Goal: Entertainment & Leisure: Browse casually

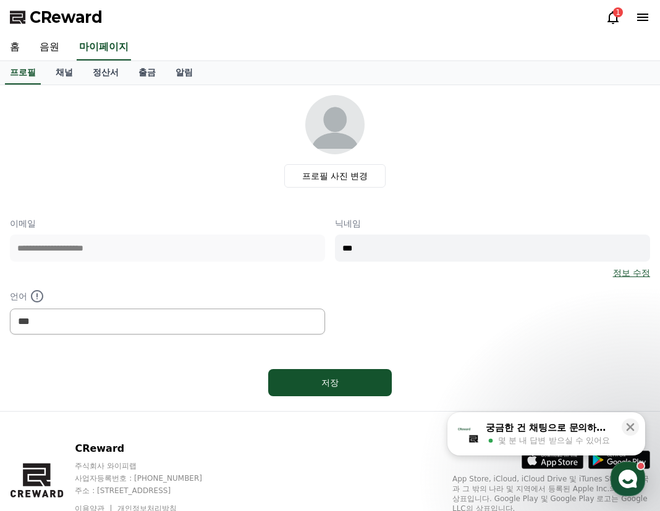
select select "**********"
click at [10, 48] on link "홈" at bounding box center [15, 48] width 30 height 26
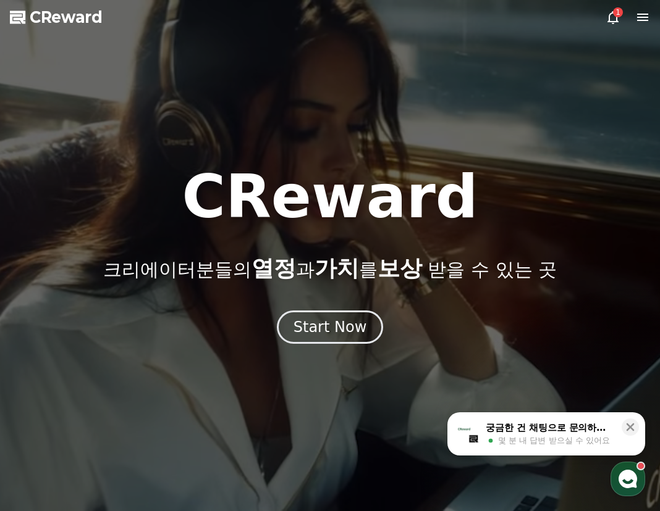
drag, startPoint x: 64, startPoint y: 35, endPoint x: 73, endPoint y: 30, distance: 10.5
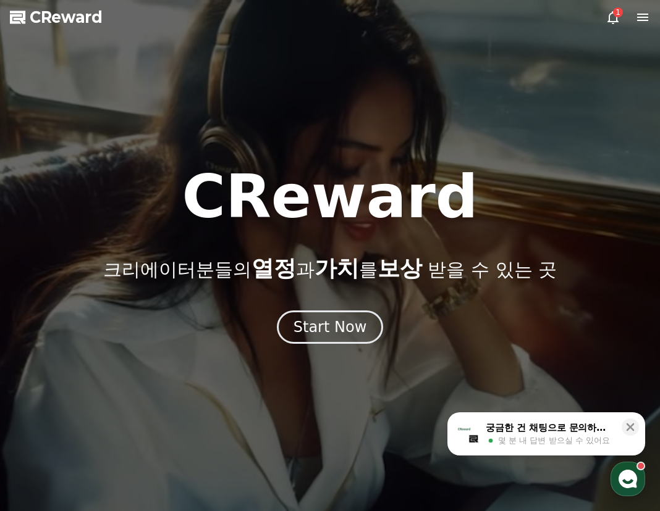
select select "**********"
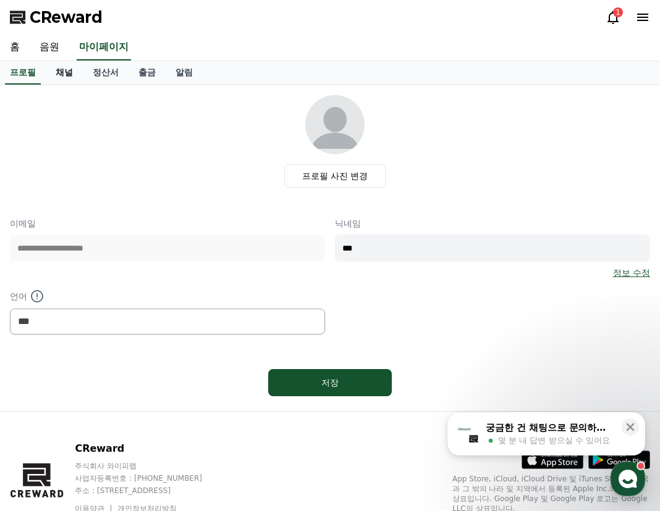
click at [70, 72] on link "채널" at bounding box center [64, 72] width 37 height 23
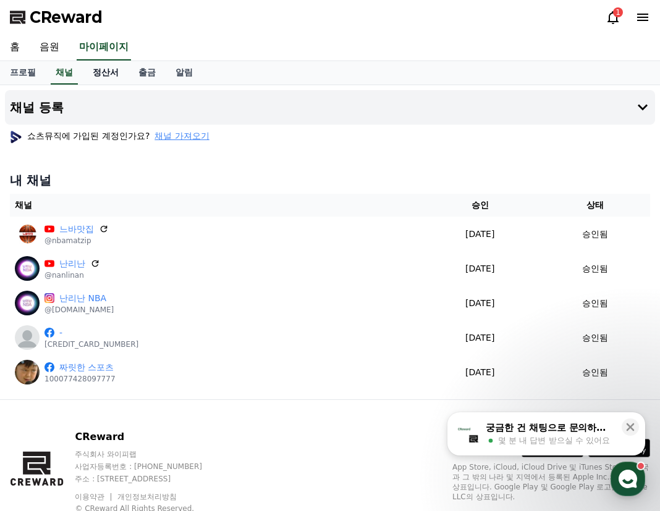
click at [110, 70] on link "정산서" at bounding box center [106, 72] width 46 height 23
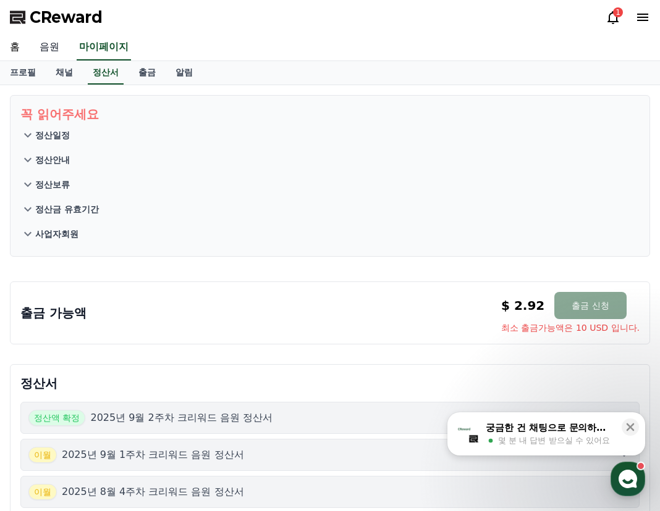
click at [48, 45] on link "음원" at bounding box center [50, 48] width 40 height 26
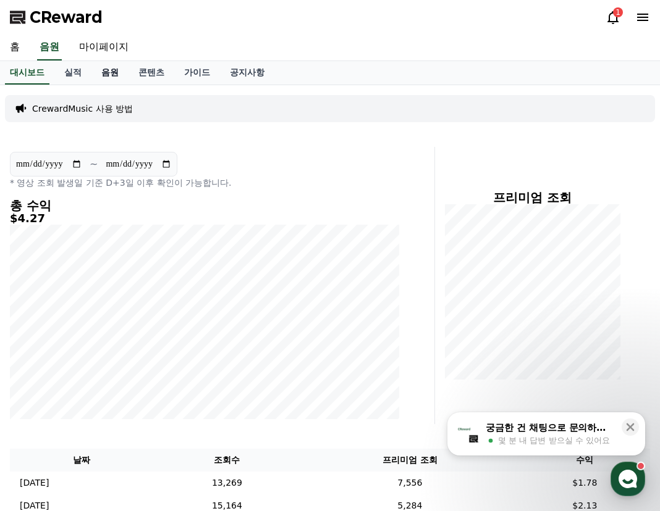
click at [113, 77] on link "음원" at bounding box center [109, 72] width 37 height 23
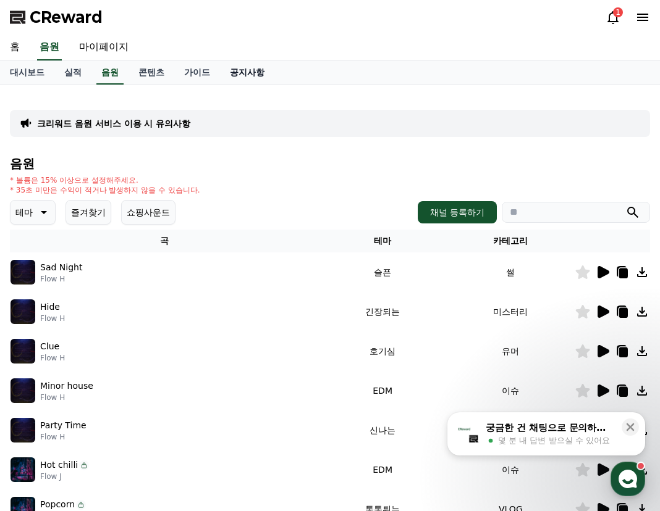
click at [254, 74] on link "공지사항" at bounding box center [247, 72] width 54 height 23
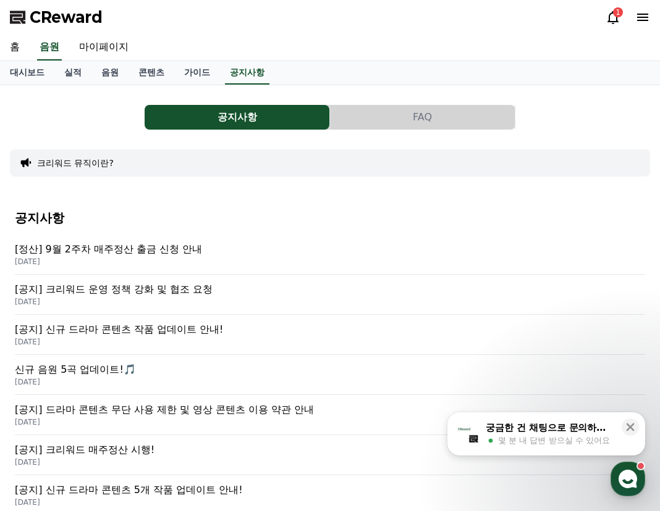
click at [600, 7] on div "CReward 1" at bounding box center [330, 17] width 660 height 35
click at [610, 16] on icon at bounding box center [612, 17] width 15 height 15
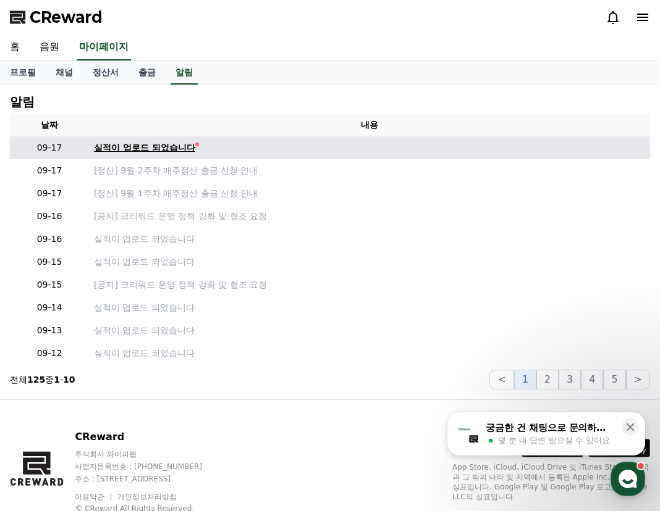
click at [162, 151] on div "실적이 업로드 되었습니다" at bounding box center [144, 147] width 101 height 13
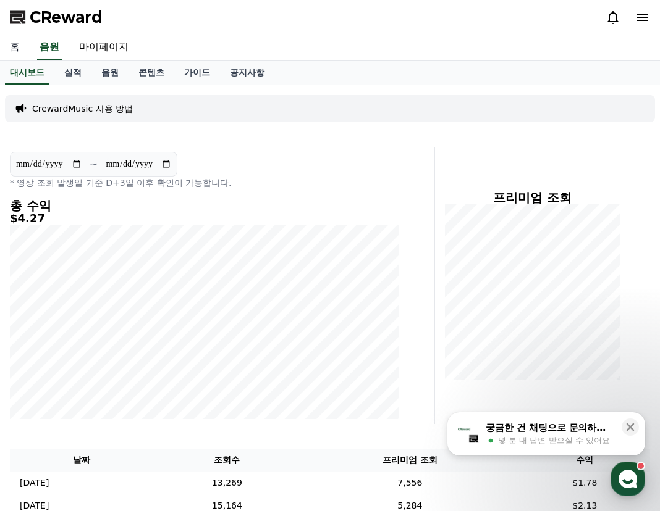
click at [19, 52] on link "홈" at bounding box center [15, 48] width 30 height 26
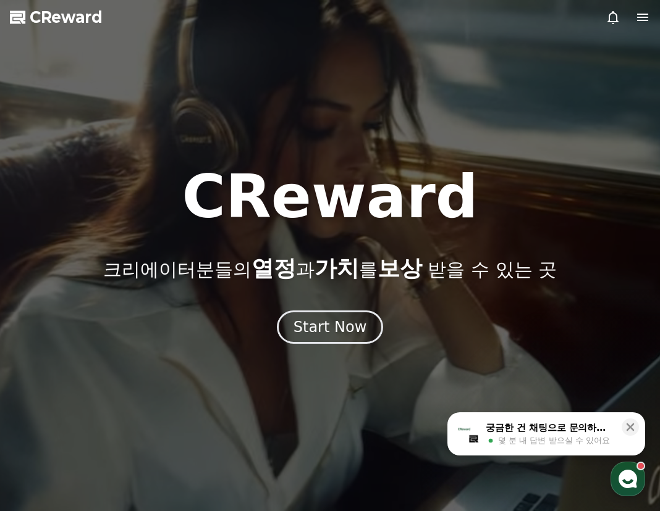
drag, startPoint x: 256, startPoint y: 459, endPoint x: 311, endPoint y: 279, distance: 188.1
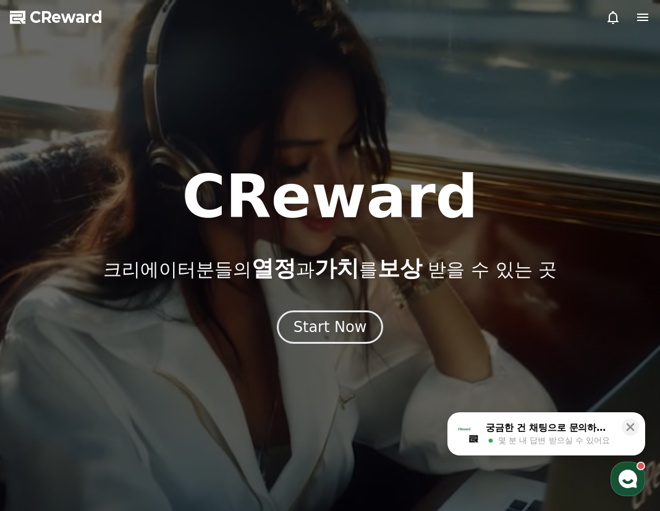
click at [259, 452] on div at bounding box center [330, 255] width 660 height 511
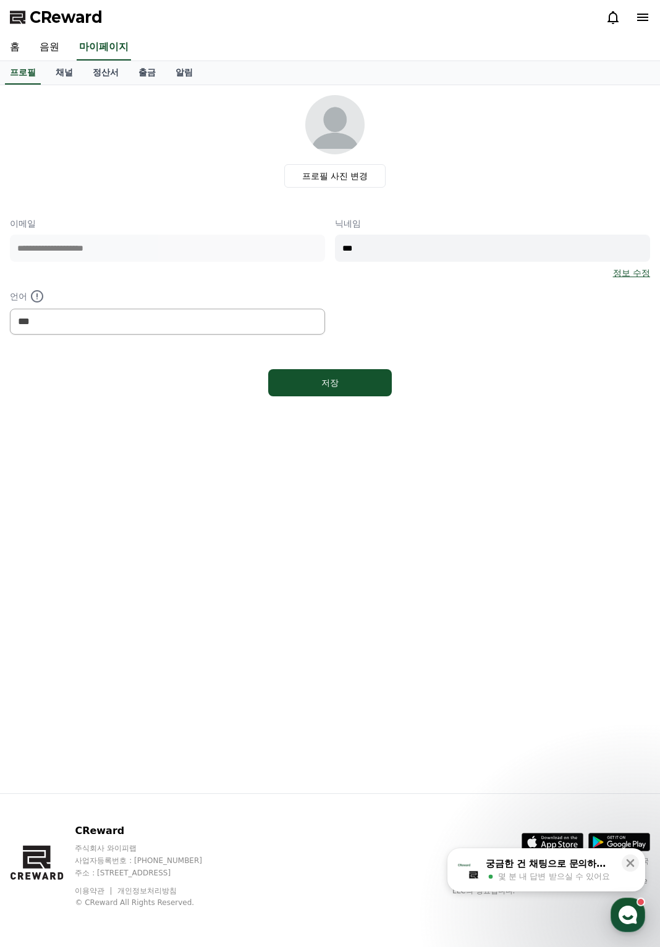
select select "**********"
drag, startPoint x: 467, startPoint y: 576, endPoint x: 331, endPoint y: 281, distance: 324.4
click at [467, 568] on div "**********" at bounding box center [330, 439] width 660 height 708
click at [51, 48] on link "음원" at bounding box center [50, 48] width 40 height 26
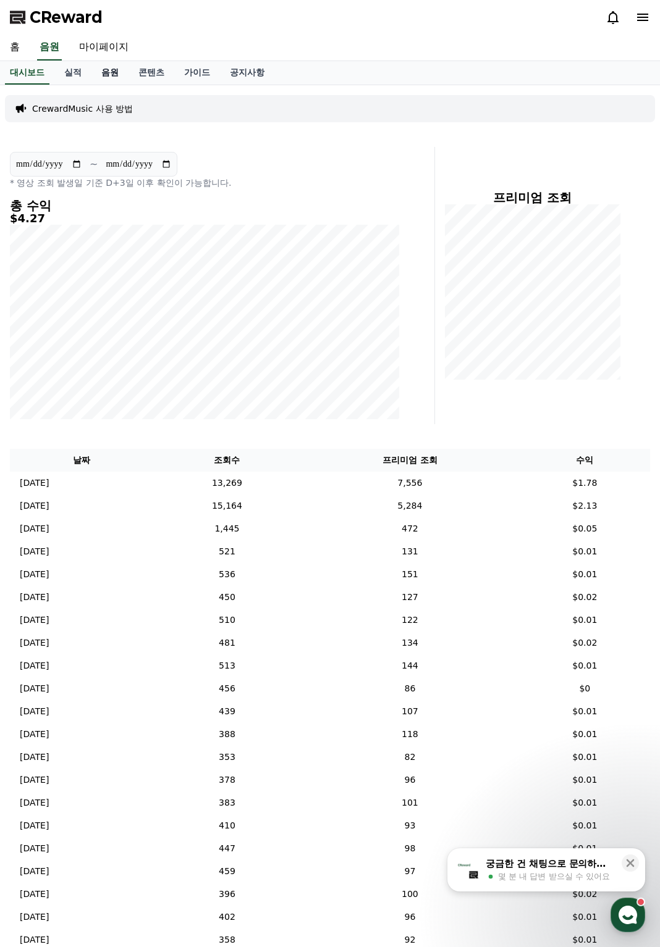
click at [105, 72] on link "음원" at bounding box center [109, 72] width 37 height 23
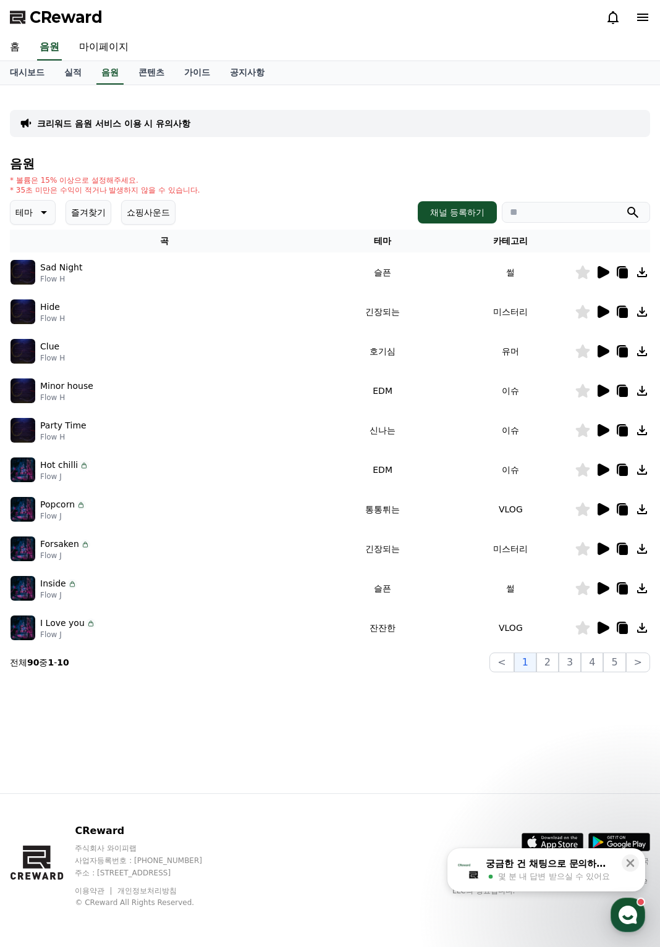
click at [606, 318] on icon at bounding box center [602, 311] width 15 height 15
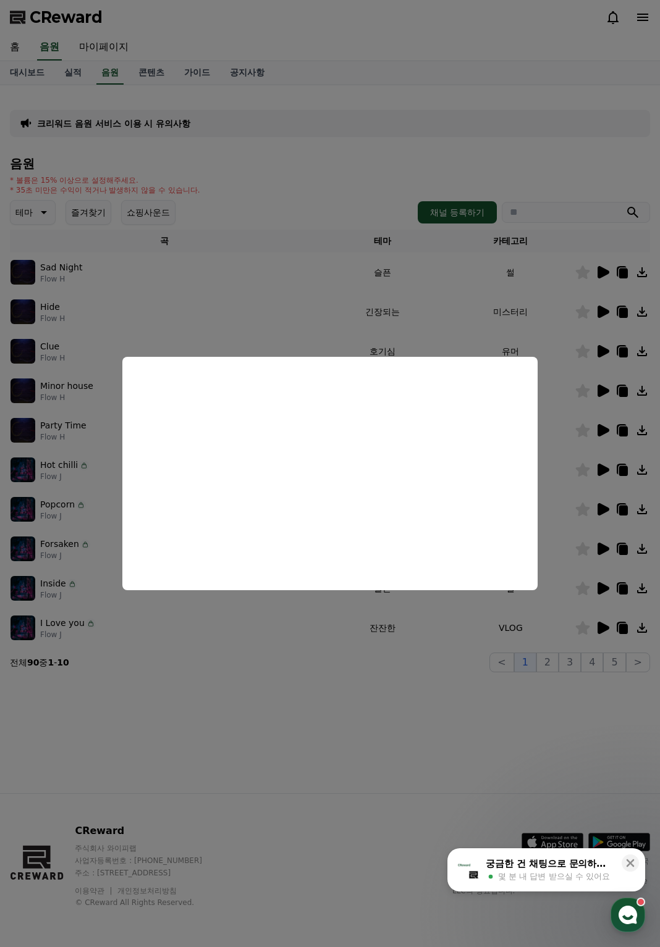
click at [263, 301] on button "close modal" at bounding box center [330, 473] width 660 height 947
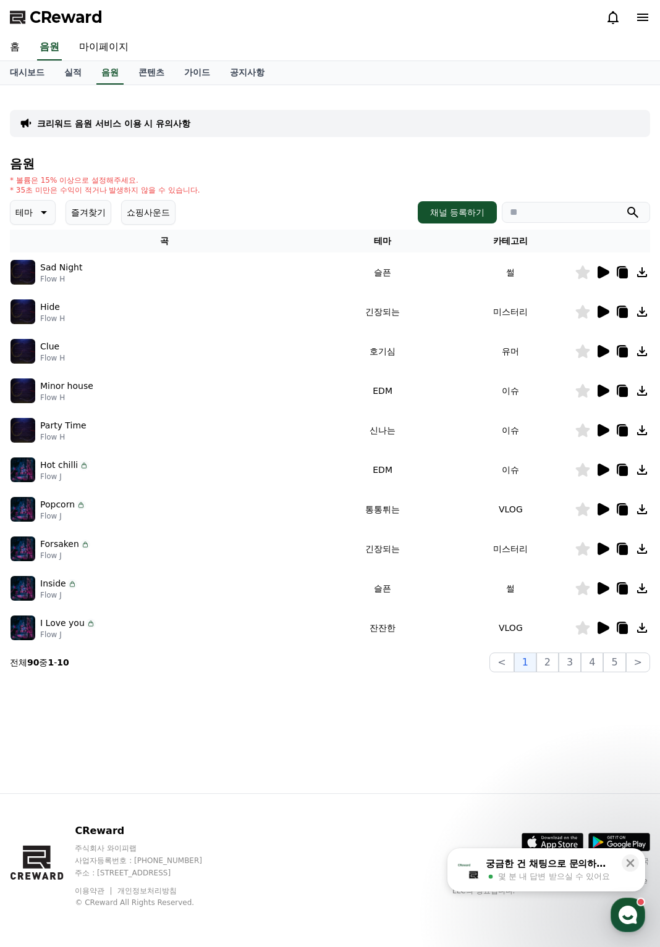
click at [620, 315] on icon at bounding box center [623, 313] width 9 height 10
click at [92, 212] on button "즐겨찾기" at bounding box center [88, 212] width 46 height 25
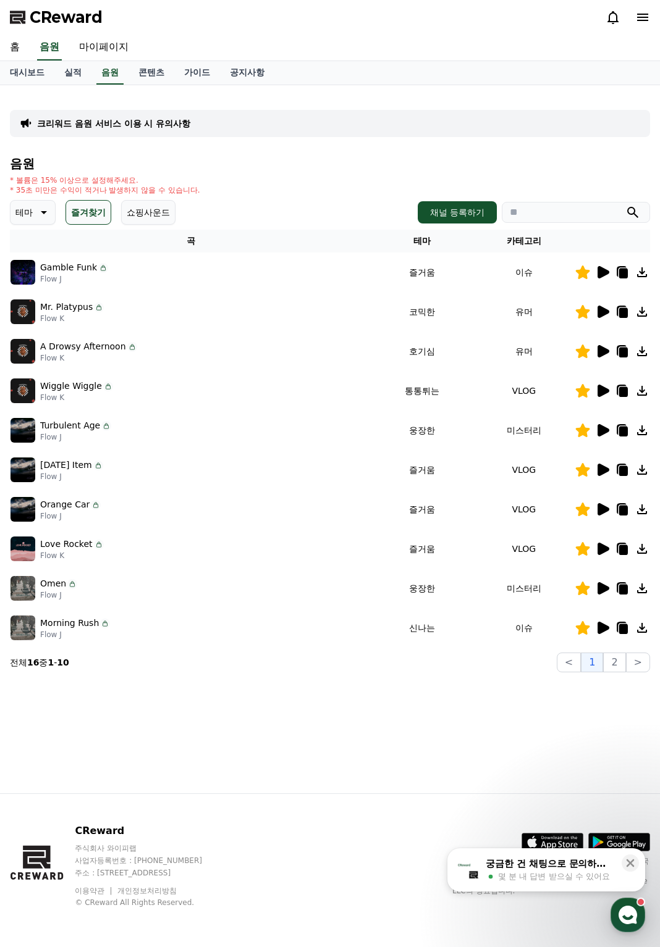
click at [607, 430] on icon at bounding box center [603, 430] width 12 height 12
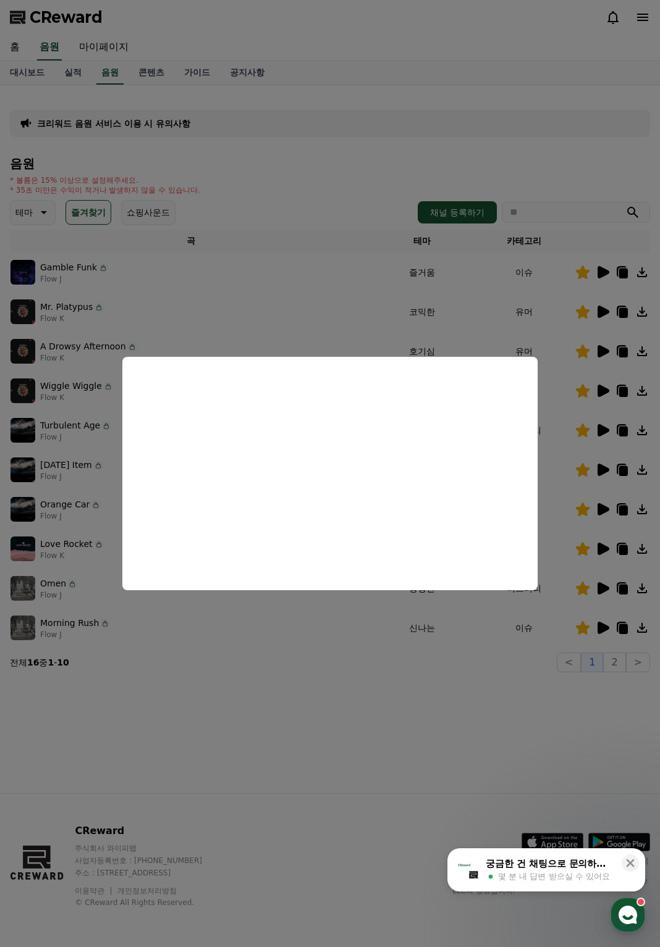
drag, startPoint x: 332, startPoint y: 635, endPoint x: 381, endPoint y: 628, distance: 49.4
click at [333, 635] on button "close modal" at bounding box center [330, 473] width 660 height 947
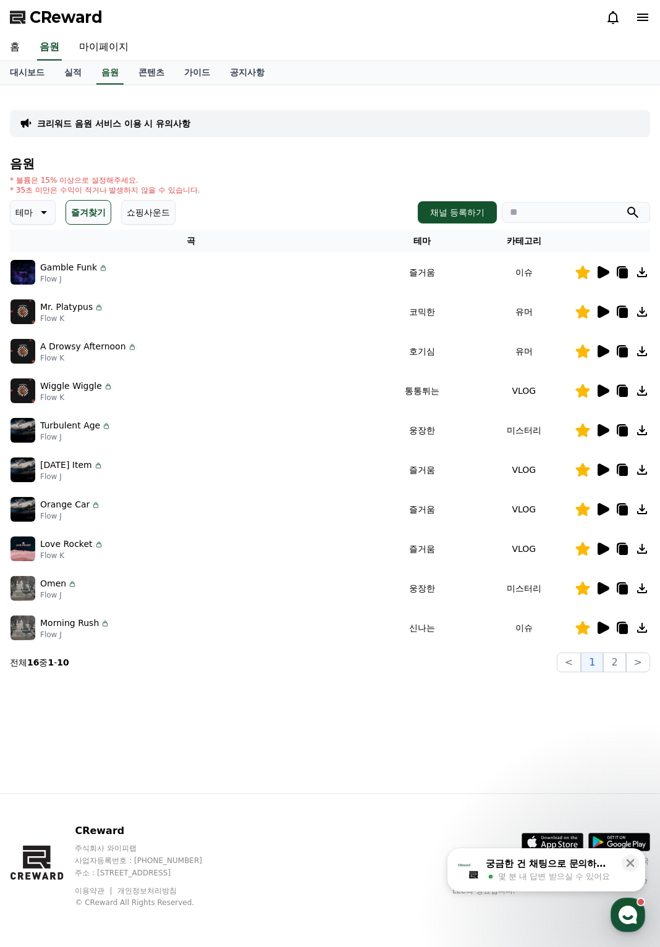
click at [599, 587] on icon at bounding box center [603, 588] width 12 height 12
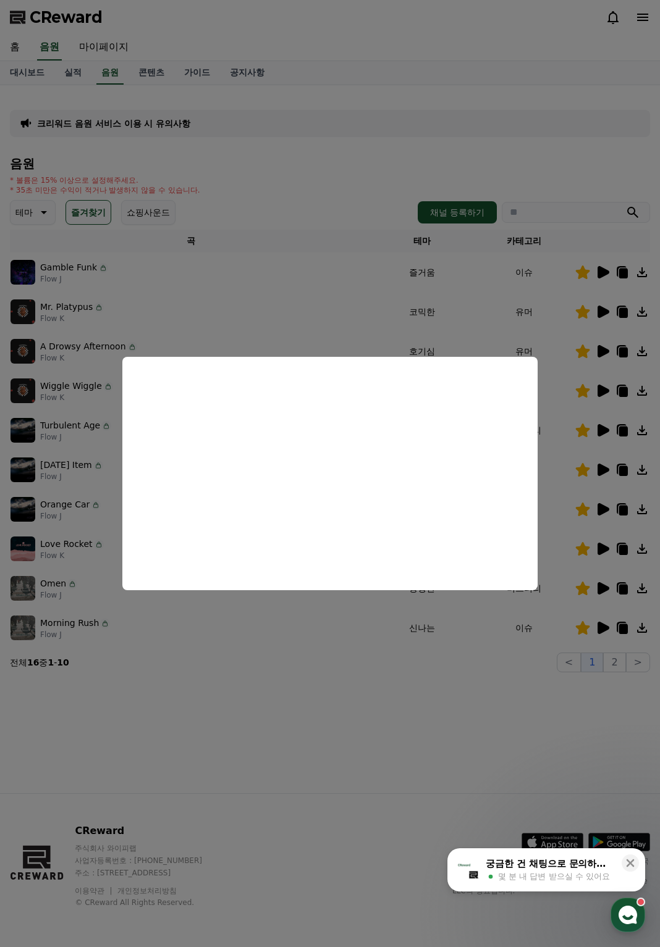
click at [206, 241] on button "close modal" at bounding box center [330, 473] width 660 height 947
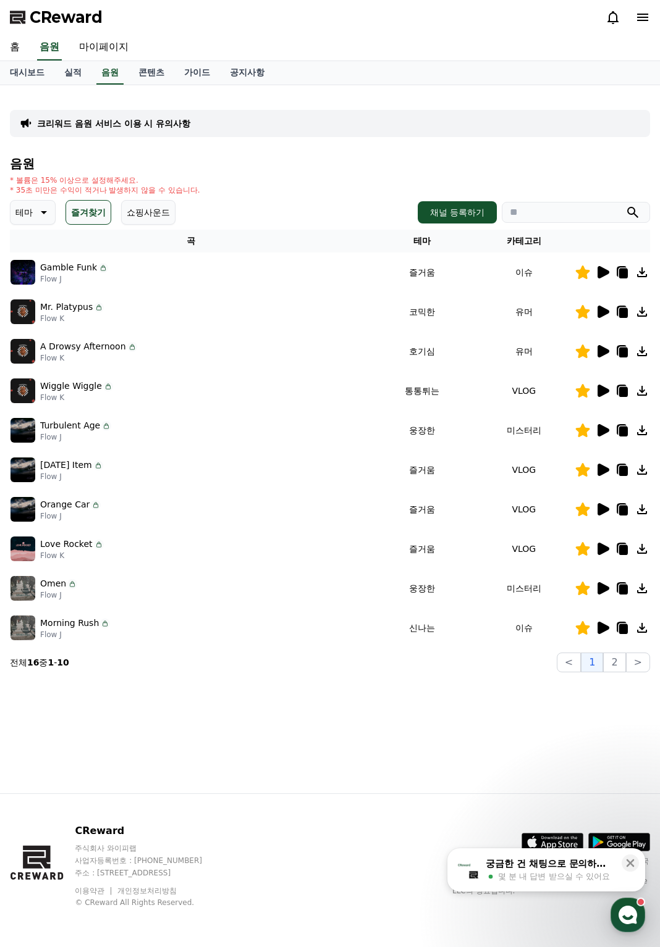
click at [624, 587] on icon at bounding box center [623, 590] width 9 height 10
